Goal: Task Accomplishment & Management: Manage account settings

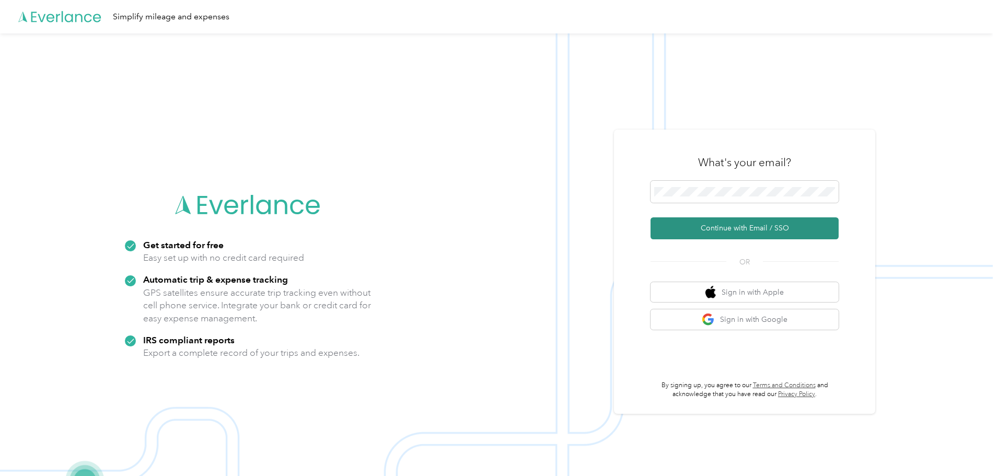
click at [734, 225] on button "Continue with Email / SSO" at bounding box center [744, 228] width 188 height 22
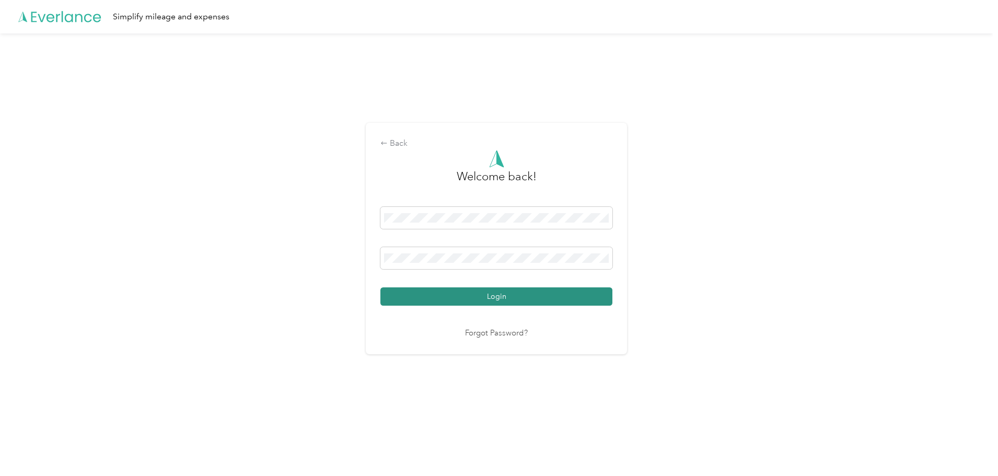
click at [521, 294] on button "Login" at bounding box center [496, 296] width 232 height 18
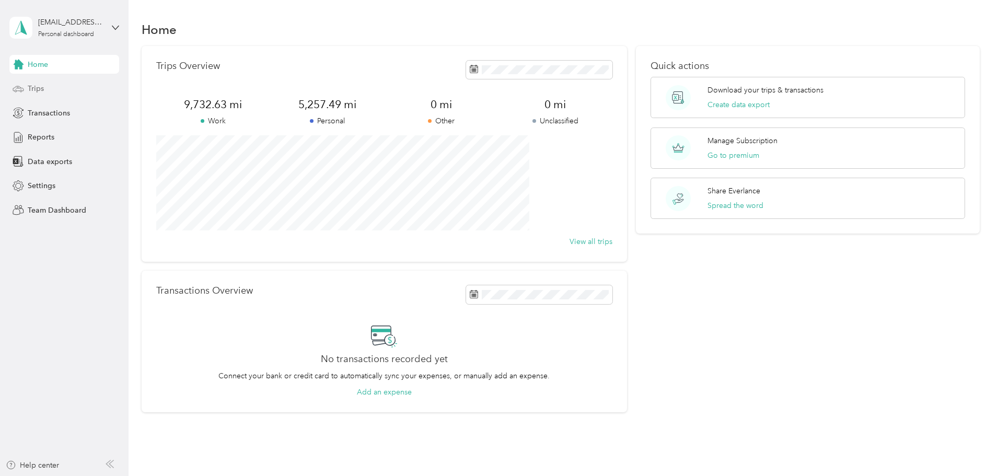
click at [54, 84] on div "Trips" at bounding box center [64, 88] width 110 height 19
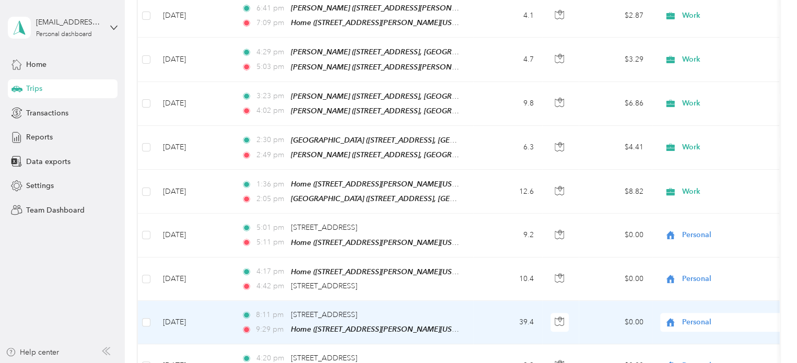
scroll to position [157, 0]
